Goal: Information Seeking & Learning: Check status

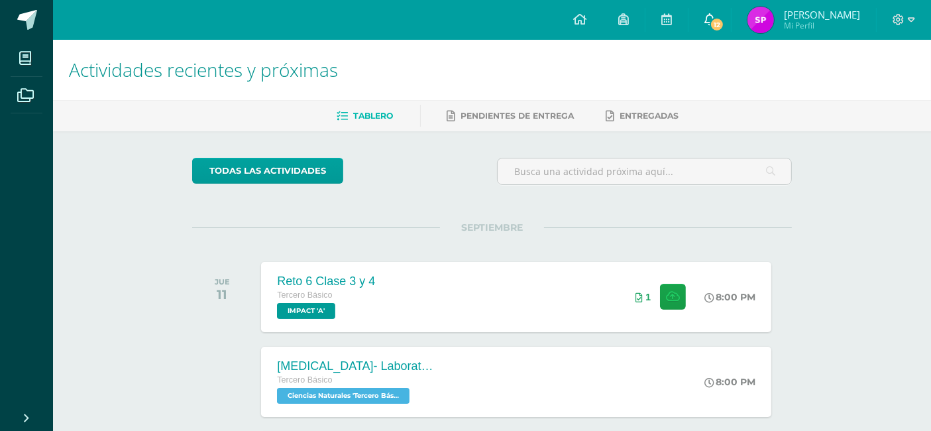
click at [697, 32] on link "12" at bounding box center [710, 20] width 42 height 40
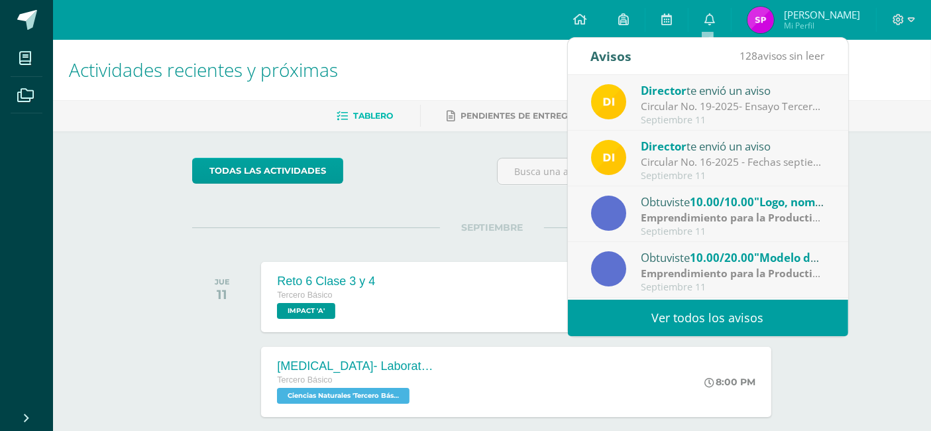
click at [654, 211] on strong "Emprendimiento para la Productividad" at bounding box center [741, 217] width 200 height 15
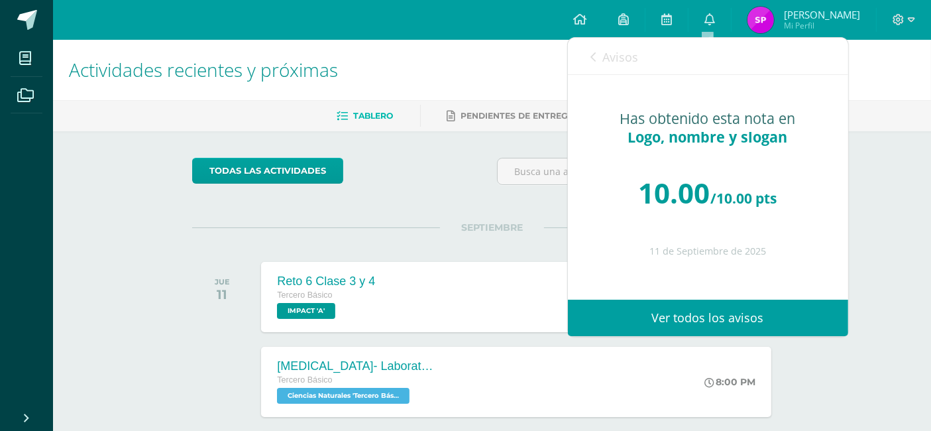
drag, startPoint x: 591, startPoint y: 54, endPoint x: 583, endPoint y: 57, distance: 7.8
click at [587, 56] on div "Avisos 127 avisos sin leer Avisos" at bounding box center [708, 56] width 280 height 37
click at [583, 57] on div "Avisos 127 avisos sin leer Avisos" at bounding box center [708, 56] width 280 height 37
click at [586, 59] on div "Avisos 127 avisos sin leer Avisos" at bounding box center [708, 56] width 280 height 37
click at [594, 64] on link "Avisos" at bounding box center [615, 57] width 48 height 38
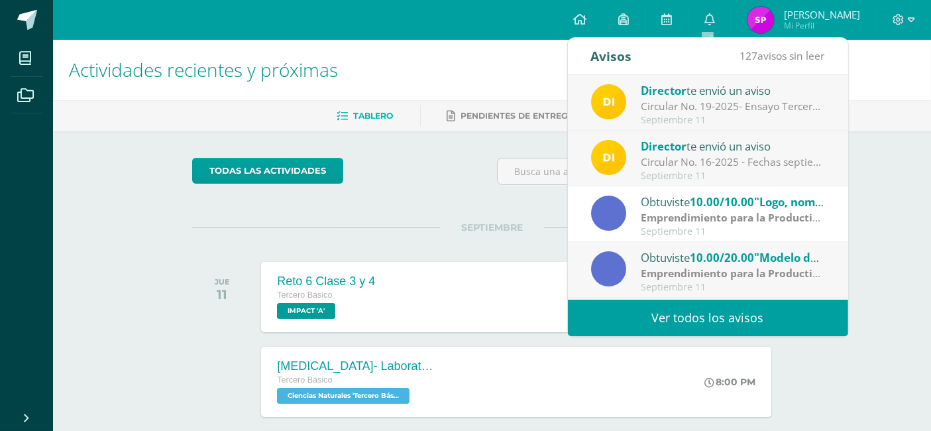
click at [666, 272] on strong "Emprendimiento para la Productividad" at bounding box center [741, 273] width 200 height 15
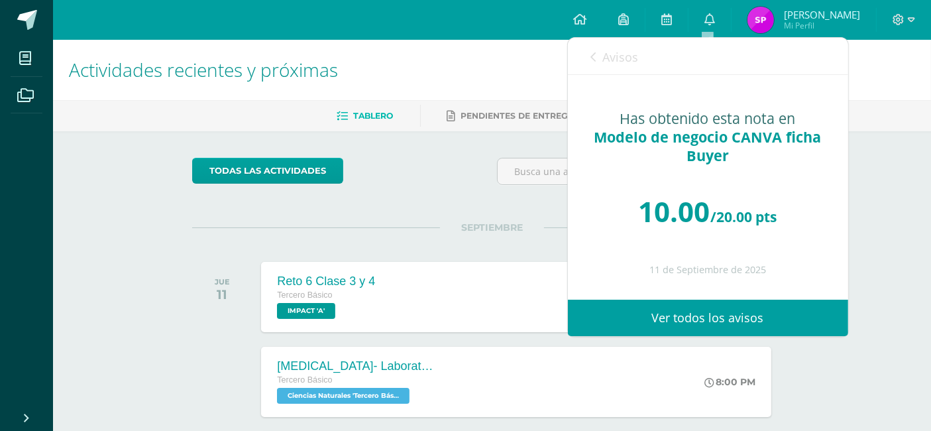
drag, startPoint x: 658, startPoint y: 224, endPoint x: 617, endPoint y: 199, distance: 48.2
click at [617, 199] on div "10.00 /20.00 pts" at bounding box center [708, 212] width 227 height 80
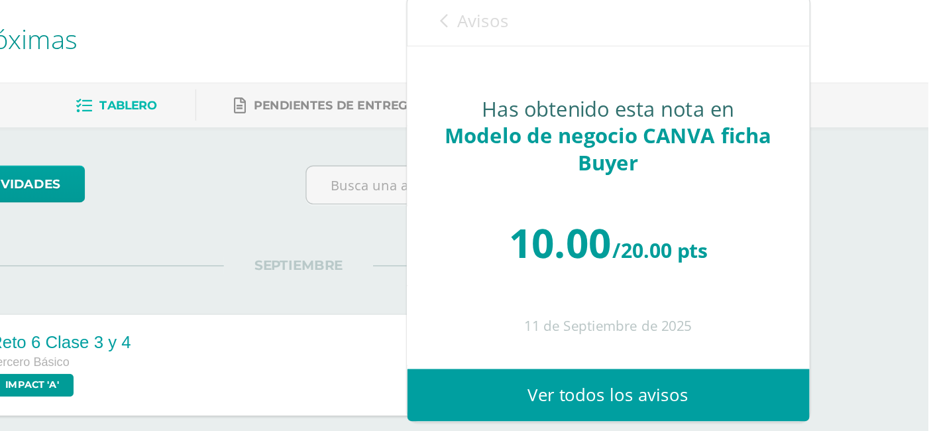
click at [593, 61] on icon at bounding box center [593, 57] width 5 height 11
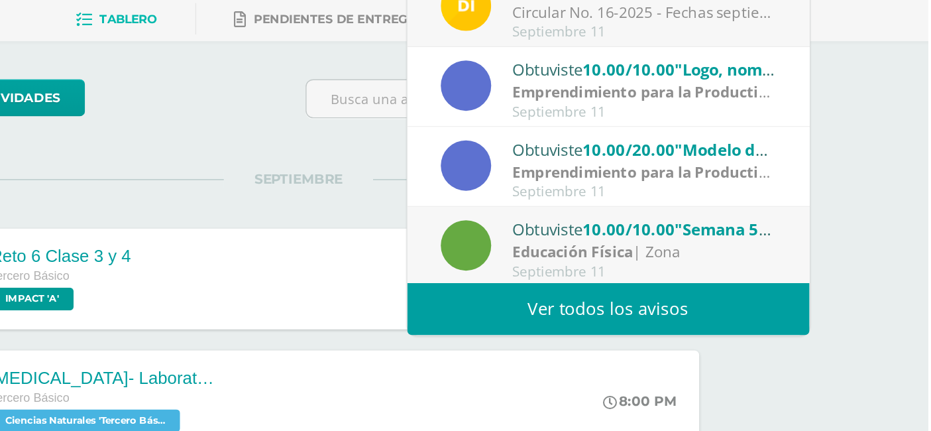
scroll to position [102, 0]
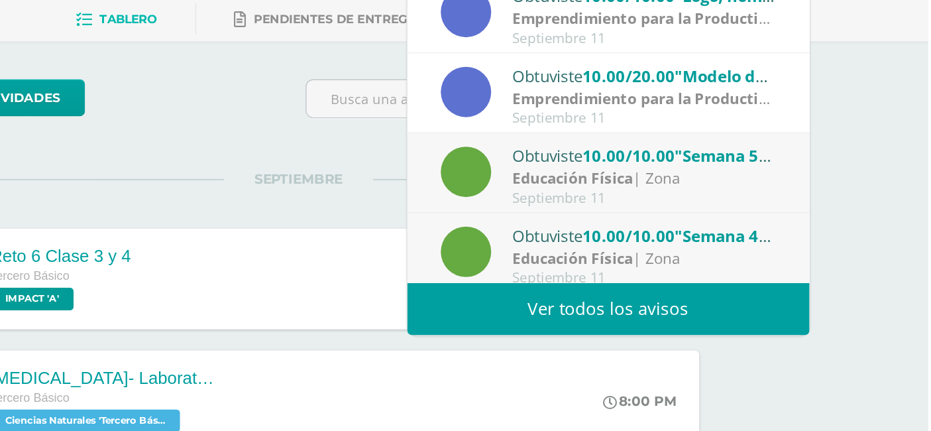
click at [641, 231] on strong "Educación Física" at bounding box center [683, 226] width 84 height 15
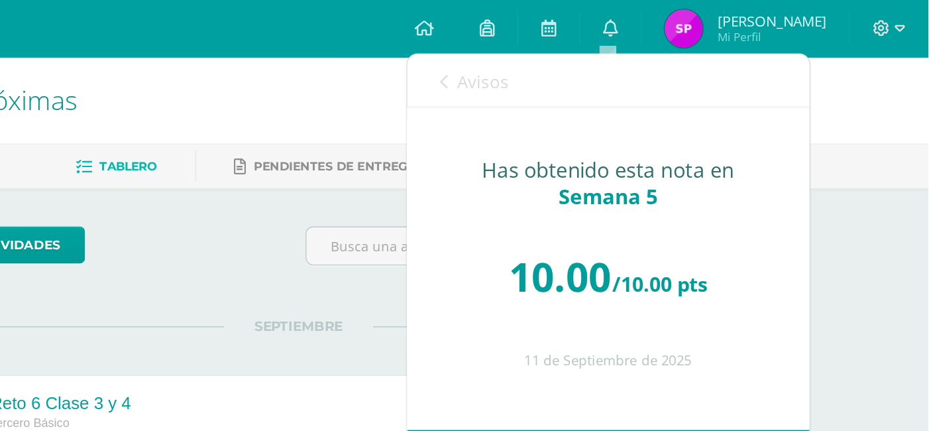
click at [596, 58] on icon at bounding box center [593, 57] width 5 height 11
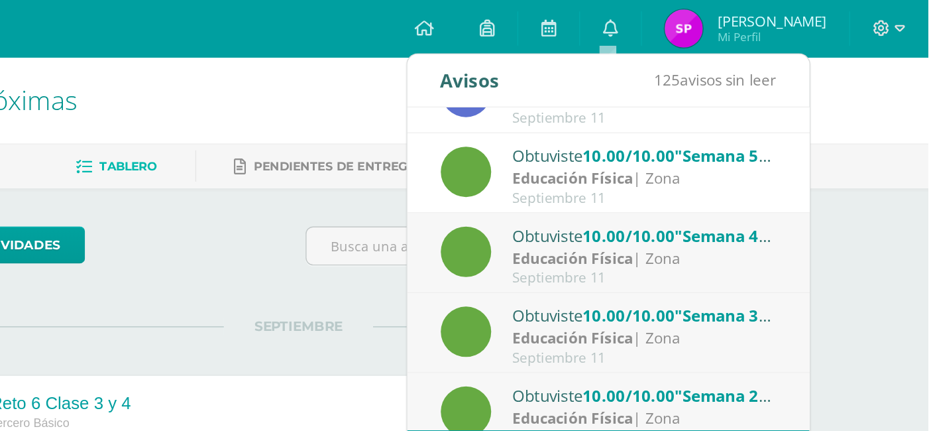
scroll to position [220, 0]
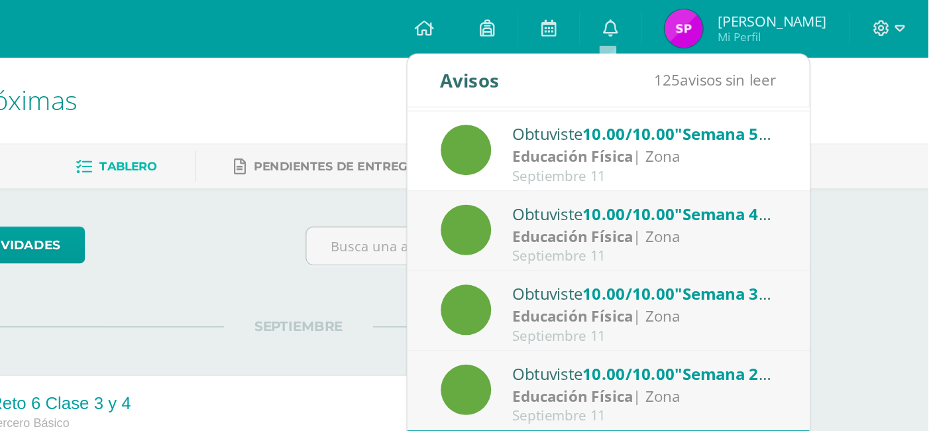
click at [679, 225] on strong "Educación Física" at bounding box center [683, 220] width 84 height 15
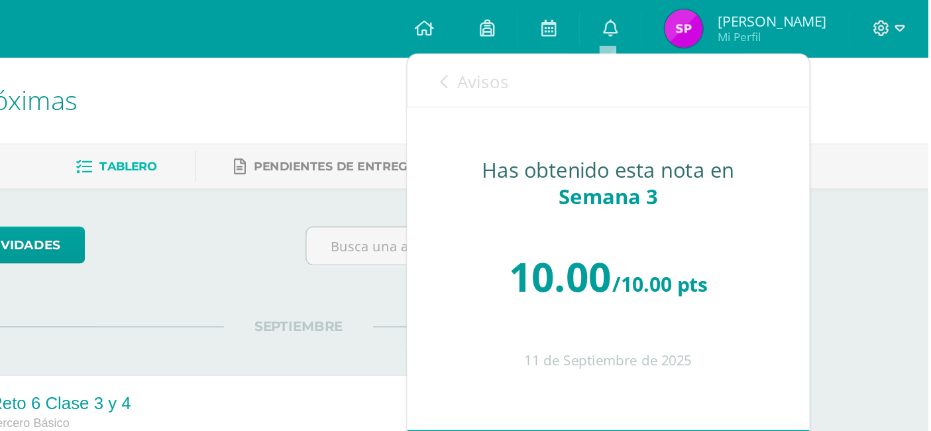
click at [589, 58] on div "Avisos 124 avisos sin leer Avisos" at bounding box center [708, 56] width 280 height 37
click at [598, 64] on link "Avisos" at bounding box center [615, 57] width 48 height 38
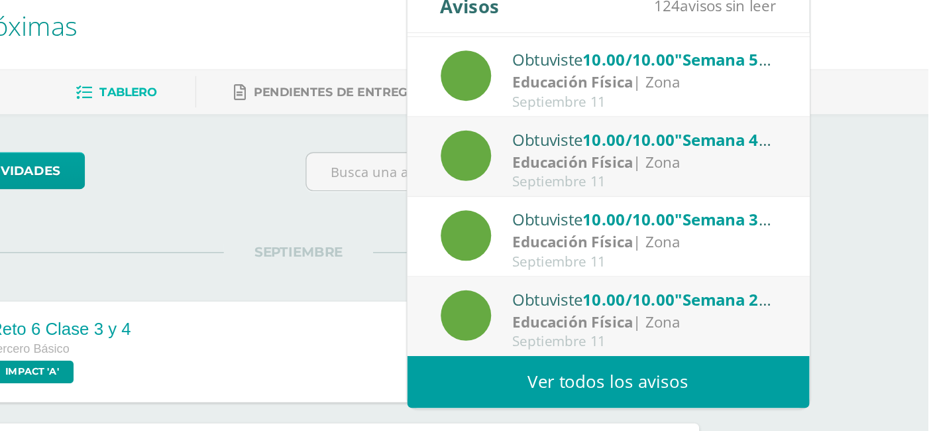
click at [642, 243] on div "Obtuviste 10.00/10.00 "Semana 3" en Educación Física Educación Física | Zona Se…" at bounding box center [708, 217] width 280 height 56
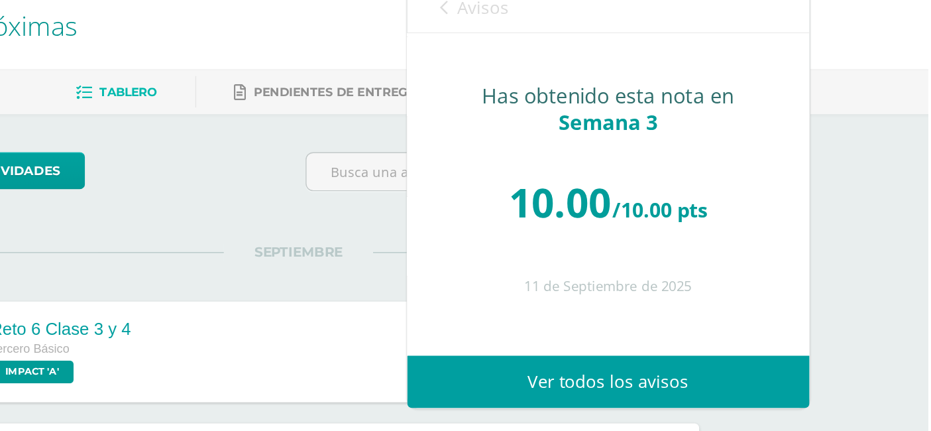
click at [597, 64] on link "Avisos" at bounding box center [615, 57] width 48 height 38
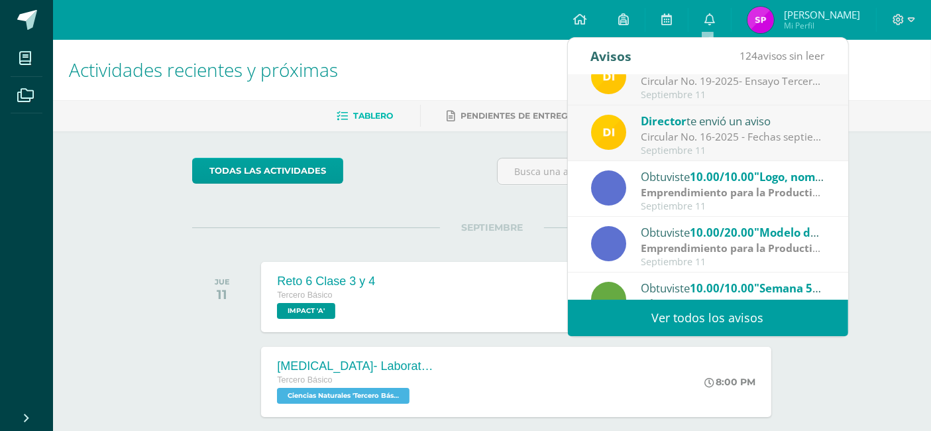
scroll to position [0, 0]
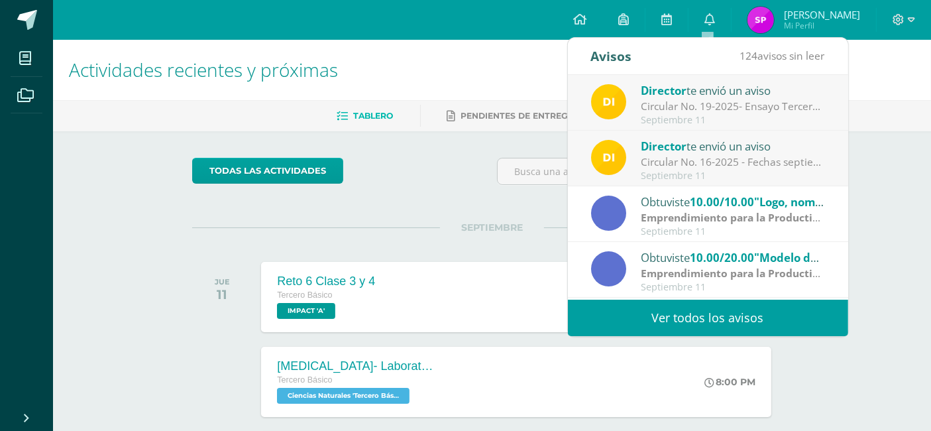
click at [676, 255] on div "Obtuviste 10.00/20.00 "Modelo de negocio CANVA ficha Buyer" en Emprendimiento p…" at bounding box center [733, 257] width 184 height 17
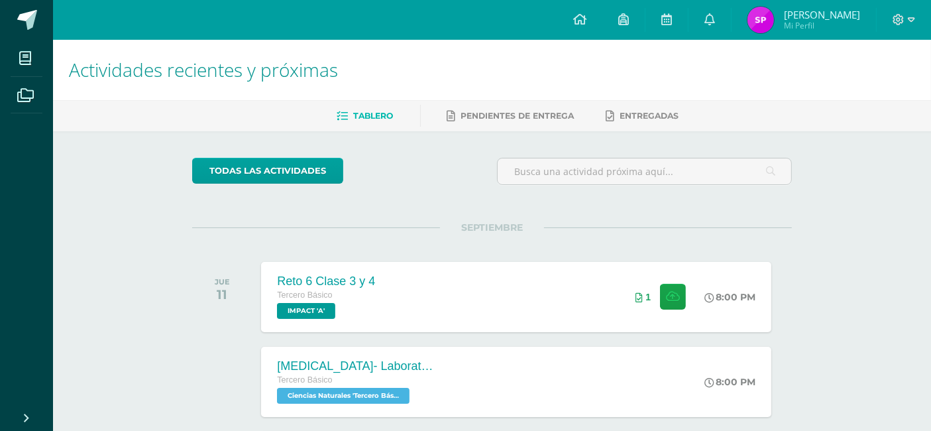
click at [782, 33] on link "Santiago Alejandro Mi Perfil" at bounding box center [804, 20] width 145 height 40
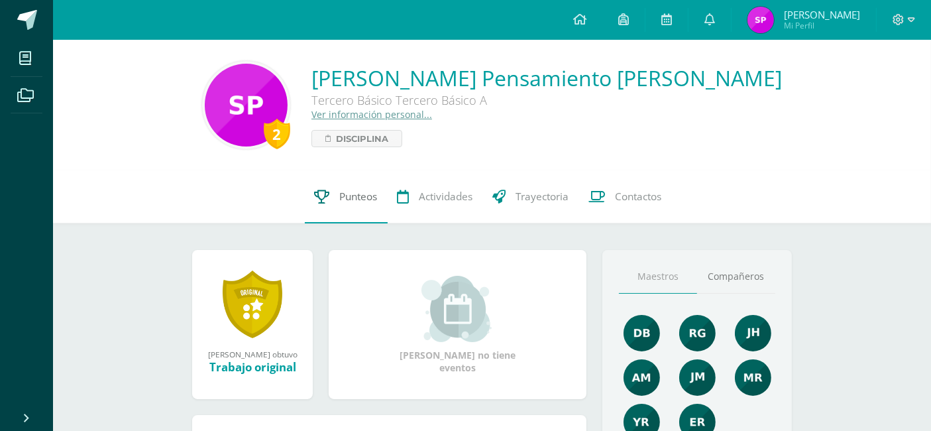
click at [333, 205] on link "Punteos" at bounding box center [346, 196] width 83 height 53
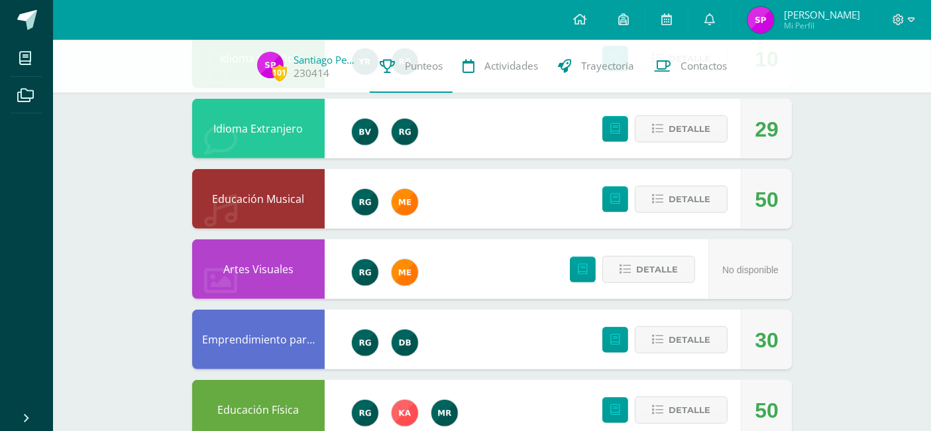
scroll to position [860, 0]
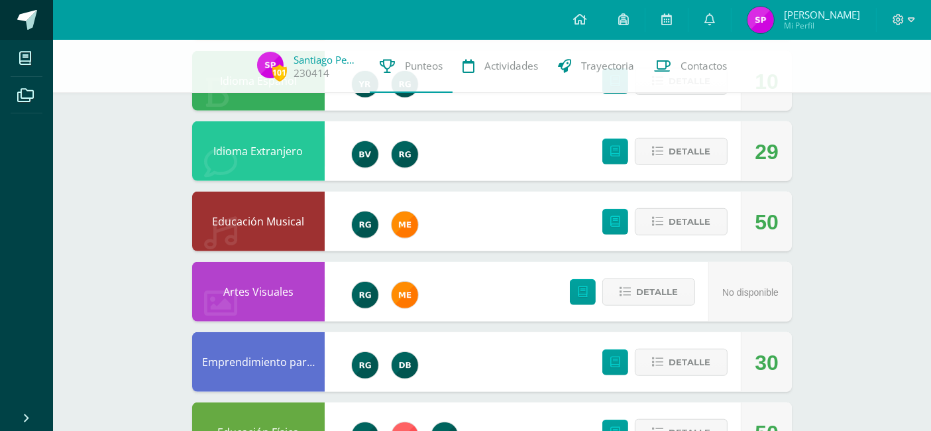
click at [28, 27] on span at bounding box center [27, 20] width 20 height 20
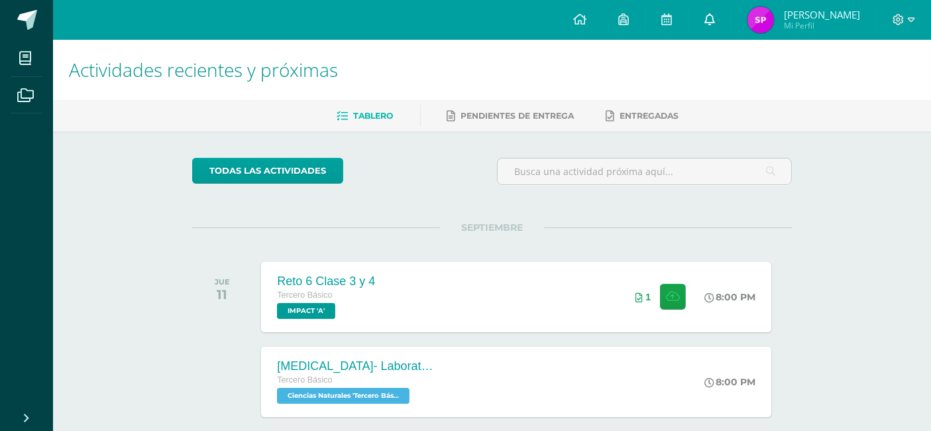
click at [705, 25] on icon at bounding box center [710, 19] width 11 height 12
